Goal: Task Accomplishment & Management: Complete application form

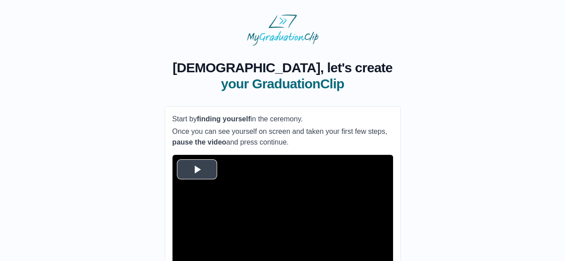
click at [197, 169] on span "Video Player" at bounding box center [197, 169] width 0 height 0
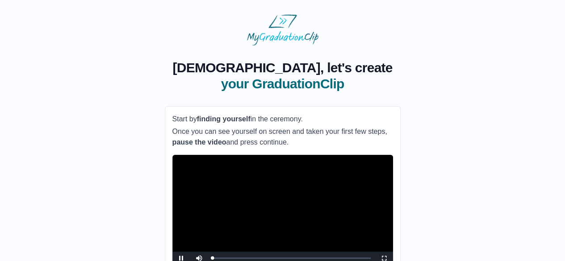
scroll to position [88, 0]
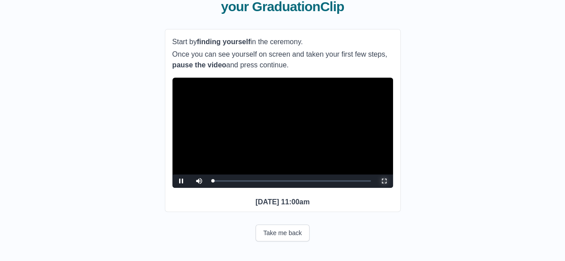
click at [384, 181] on span "Video Player" at bounding box center [384, 181] width 0 height 0
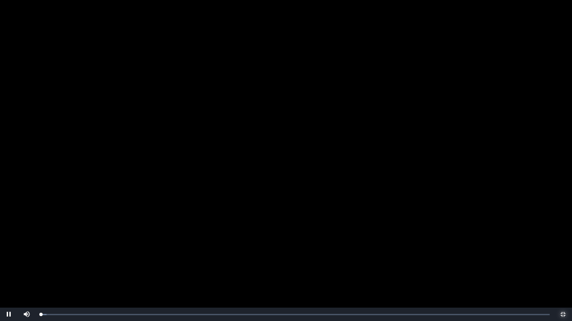
click at [554, 261] on button "Non-Fullscreen" at bounding box center [563, 314] width 18 height 13
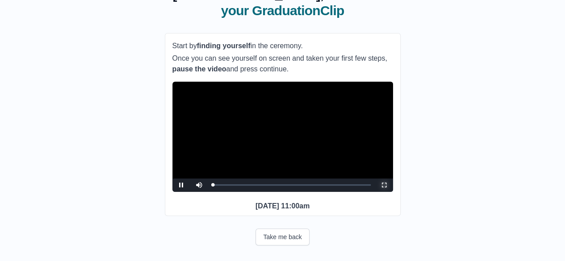
scroll to position [75, 0]
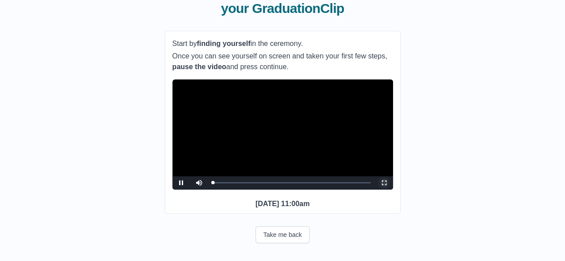
click at [384, 183] on span "Video Player" at bounding box center [384, 183] width 0 height 0
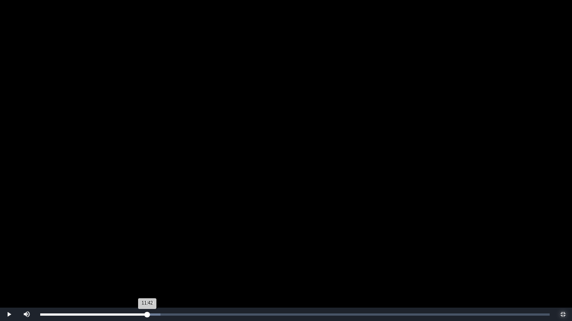
drag, startPoint x: 43, startPoint y: 316, endPoint x: 148, endPoint y: 321, distance: 105.1
click at [148, 261] on div "Loaded : 0% 11:39 11:42 Progress : 0%" at bounding box center [295, 314] width 518 height 13
drag, startPoint x: 150, startPoint y: 314, endPoint x: 218, endPoint y: 321, distance: 69.1
click at [218, 261] on div "Loaded : 0% 19:18 19:18 Progress : 0%" at bounding box center [295, 314] width 518 height 13
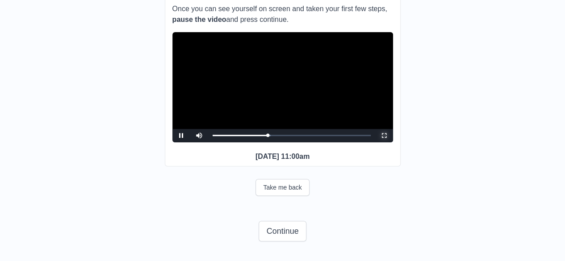
scroll to position [138, 0]
click at [384, 136] on span "Video Player" at bounding box center [384, 136] width 0 height 0
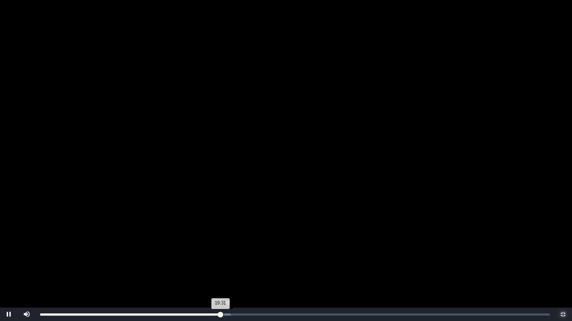
click at [220, 261] on div "19:31 Progress : 0%" at bounding box center [130, 315] width 180 height 2
click at [227, 261] on div "Loaded : 0% 20:11 20:14 Progress : 0%" at bounding box center [294, 315] width 509 height 2
click at [165, 261] on div "Loaded : 0% 13:30 20:15 Progress : 0%" at bounding box center [295, 314] width 518 height 13
click at [171, 261] on div "Loaded : 0% 14:13 13:33 Progress : 0%" at bounding box center [294, 315] width 509 height 2
click at [174, 261] on div "14:31 Progress : 0%" at bounding box center [107, 315] width 134 height 2
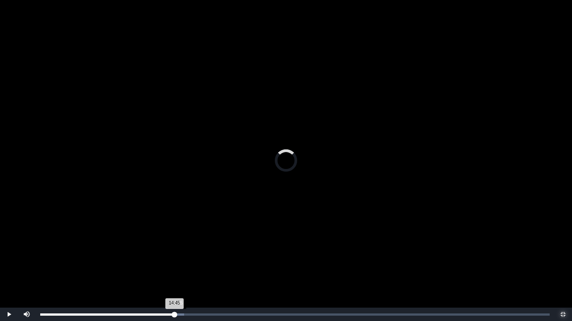
click at [174, 261] on div "14:45 Progress : 0%" at bounding box center [107, 315] width 134 height 2
click at [134, 261] on div "10:09" at bounding box center [134, 315] width 0 height 2
click at [140, 261] on div "Loaded : 0% 10:50 10:50 Progress : 0%" at bounding box center [294, 315] width 509 height 2
click at [114, 261] on div "10:52 Progress : 0%" at bounding box center [90, 315] width 100 height 2
click at [108, 261] on div "Loaded : 0% 07:21 08:03 Progress : 0%" at bounding box center [295, 314] width 518 height 13
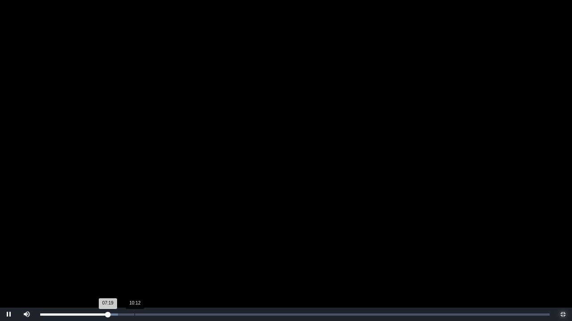
click at [134, 261] on div "10:12" at bounding box center [134, 315] width 0 height 2
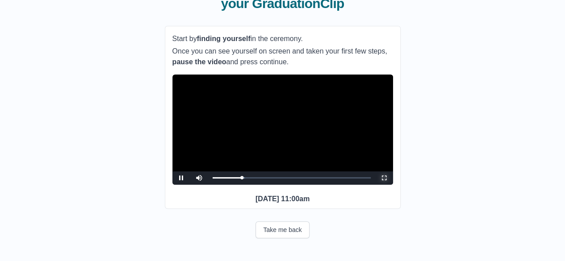
scroll to position [104, 0]
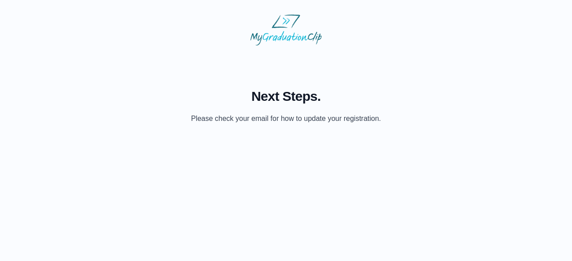
click at [317, 138] on html "Next Steps. Please check your email for how to update your registration." at bounding box center [286, 69] width 572 height 138
